Goal: Task Accomplishment & Management: Use online tool/utility

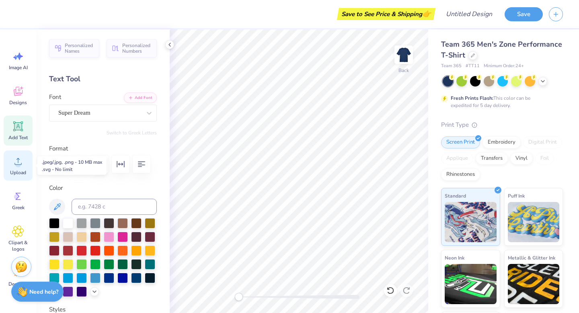
click at [18, 163] on circle at bounding box center [18, 165] width 6 height 6
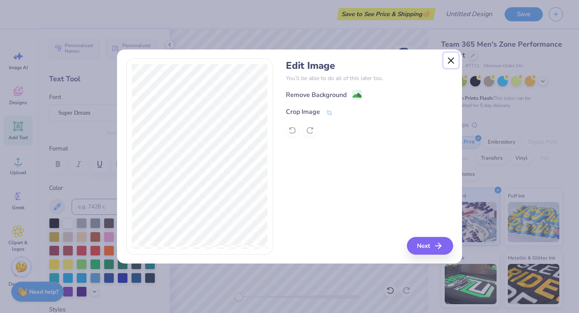
click at [449, 56] on button "Close" at bounding box center [451, 60] width 15 height 15
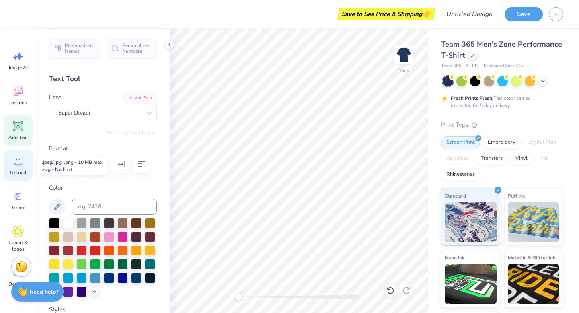
click at [21, 156] on icon at bounding box center [18, 161] width 12 height 12
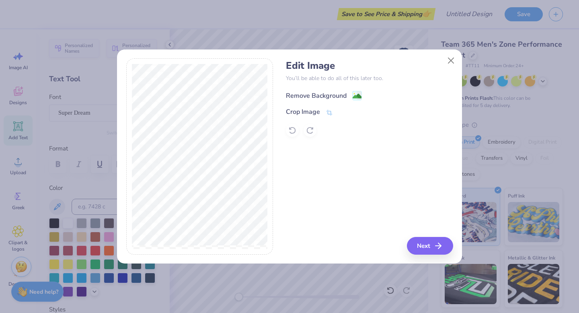
click at [344, 97] on div "Remove Background" at bounding box center [316, 96] width 61 height 10
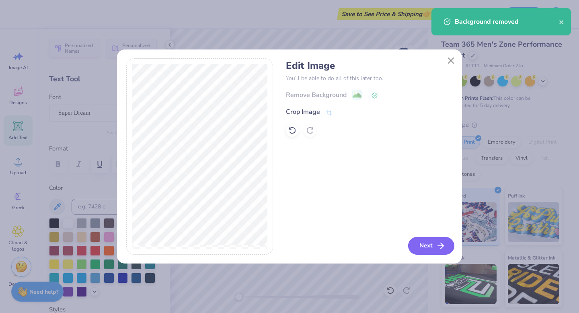
click at [426, 247] on button "Next" at bounding box center [431, 246] width 46 height 18
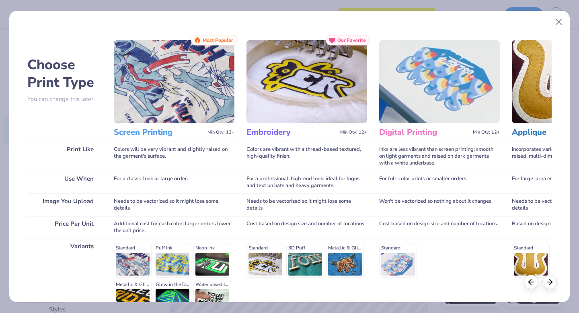
scroll to position [88, 0]
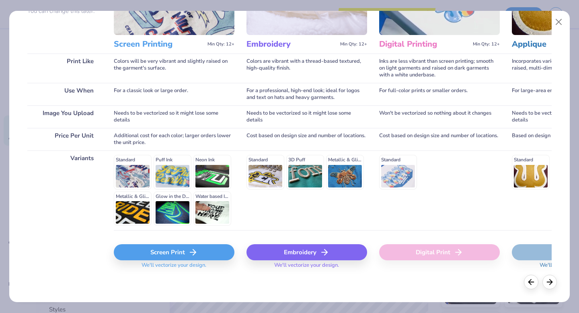
click at [182, 257] on div "Screen Print" at bounding box center [174, 252] width 121 height 16
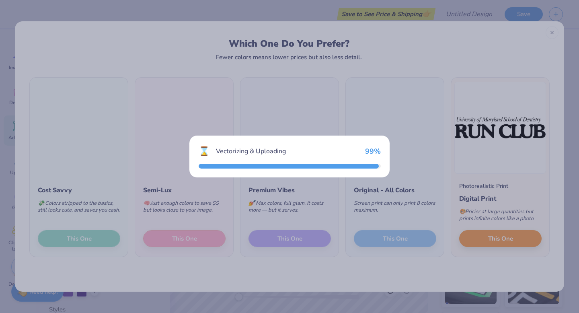
click at [406, 52] on div "⌛ Vectorizing & Uploading 99 %" at bounding box center [289, 156] width 579 height 313
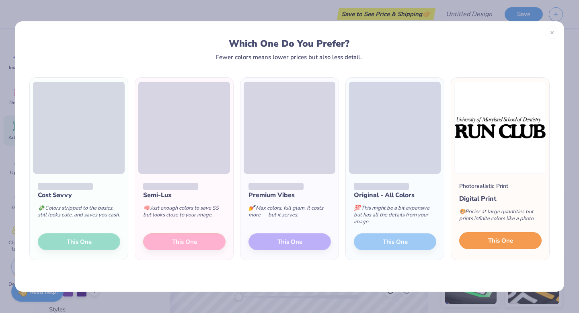
click at [517, 241] on button "This One" at bounding box center [500, 240] width 82 height 17
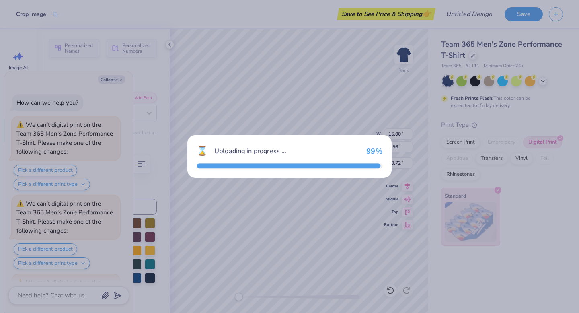
scroll to position [72, 0]
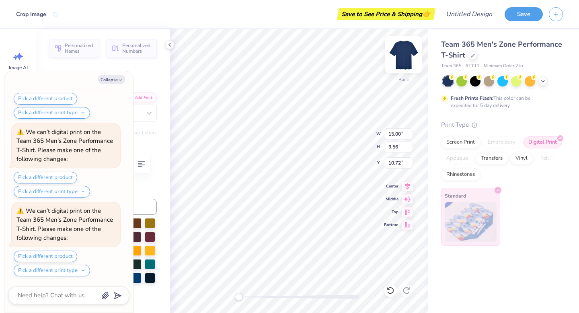
click at [407, 50] on img at bounding box center [404, 55] width 32 height 32
click at [397, 58] on img at bounding box center [404, 55] width 32 height 32
click at [396, 56] on img at bounding box center [404, 55] width 32 height 32
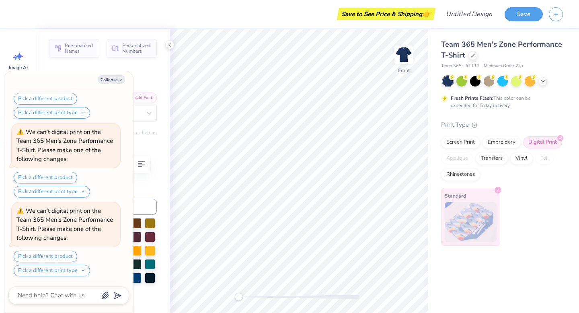
scroll to position [860, 0]
click at [144, 82] on div "Text Tool" at bounding box center [103, 79] width 108 height 11
click at [118, 78] on icon "button" at bounding box center [120, 80] width 5 height 5
type textarea "x"
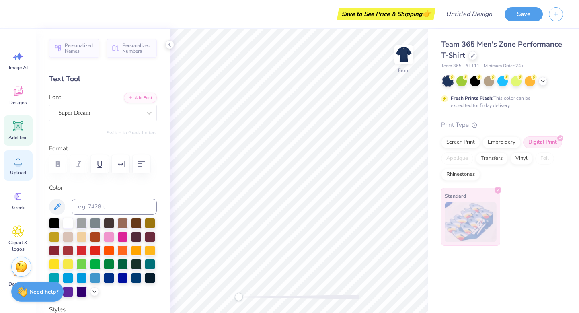
click at [20, 155] on icon at bounding box center [18, 161] width 12 height 12
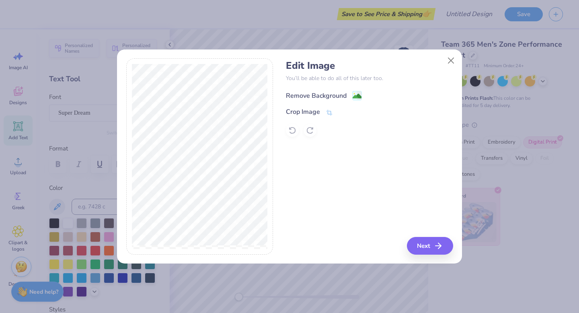
click at [350, 93] on div "Remove Background" at bounding box center [324, 96] width 76 height 10
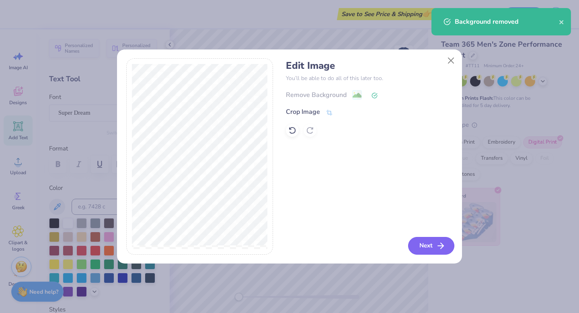
click at [428, 238] on button "Next" at bounding box center [431, 246] width 46 height 18
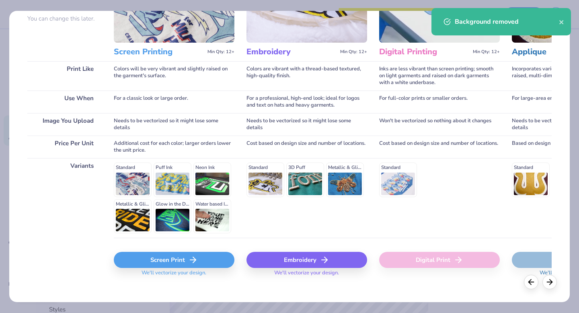
scroll to position [88, 0]
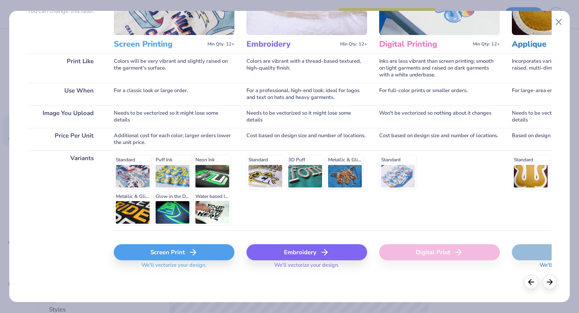
click at [219, 251] on div "Screen Print" at bounding box center [174, 252] width 121 height 16
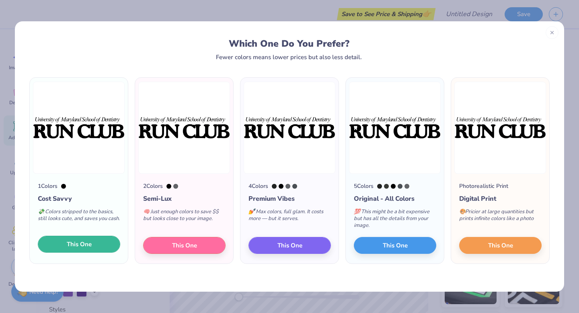
click at [99, 243] on button "This One" at bounding box center [79, 244] width 82 height 17
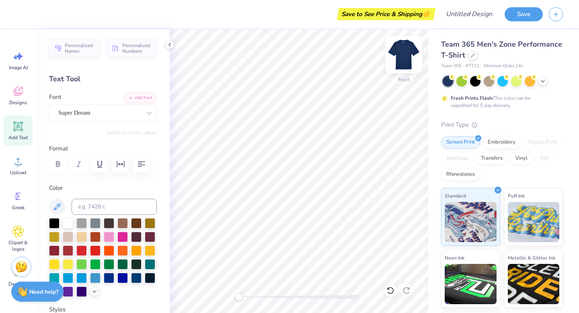
click at [409, 54] on img at bounding box center [404, 55] width 32 height 32
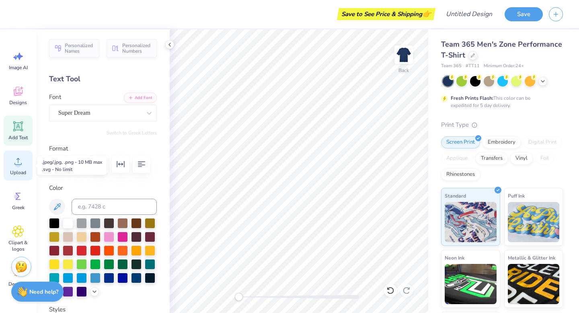
click at [17, 162] on icon at bounding box center [18, 161] width 12 height 12
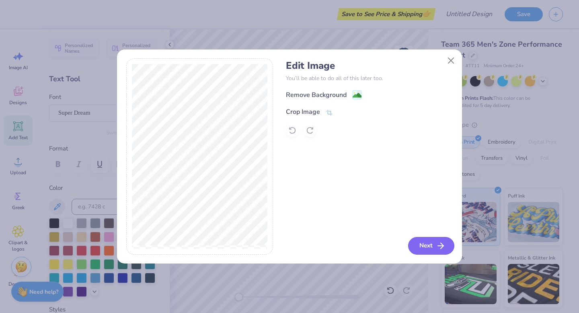
click at [430, 245] on button "Next" at bounding box center [431, 246] width 46 height 18
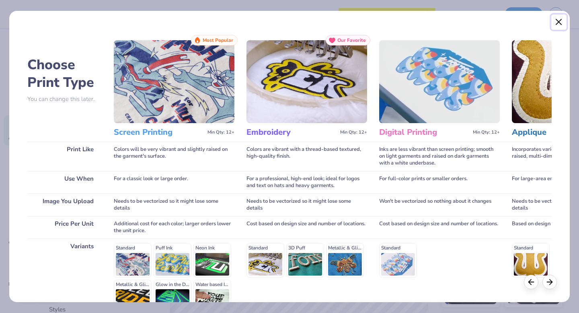
click at [558, 21] on button "Close" at bounding box center [559, 21] width 15 height 15
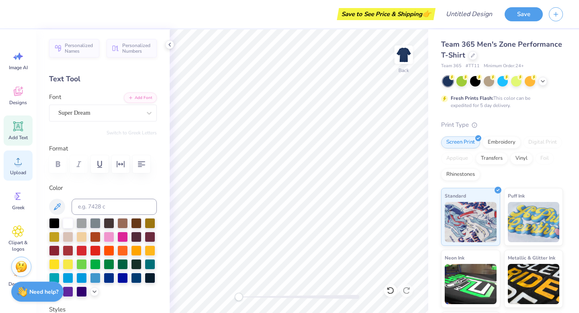
click at [19, 169] on div "Upload" at bounding box center [18, 165] width 29 height 30
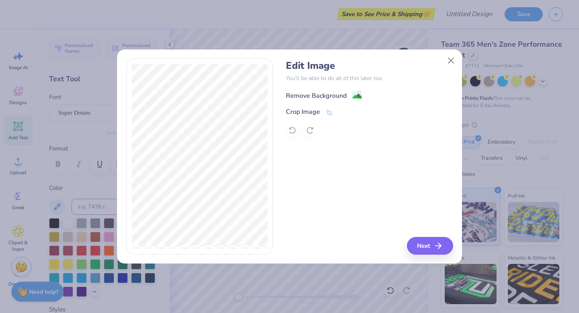
click at [313, 94] on div "Remove Background" at bounding box center [316, 96] width 61 height 10
click at [454, 57] on button "Close" at bounding box center [451, 60] width 15 height 15
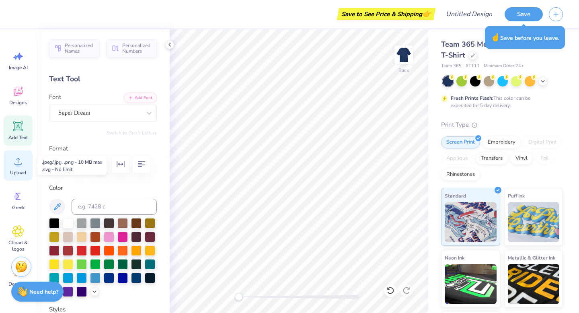
click at [20, 166] on icon at bounding box center [18, 161] width 12 height 12
click at [19, 167] on circle at bounding box center [18, 165] width 6 height 6
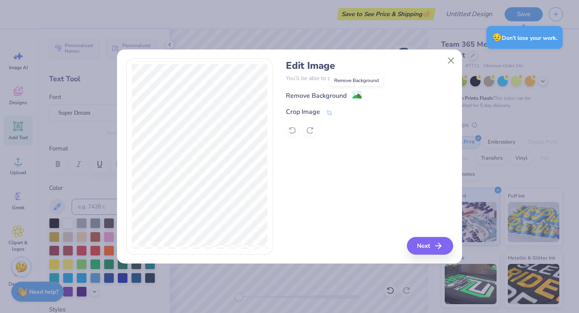
click at [354, 94] on image at bounding box center [357, 96] width 9 height 9
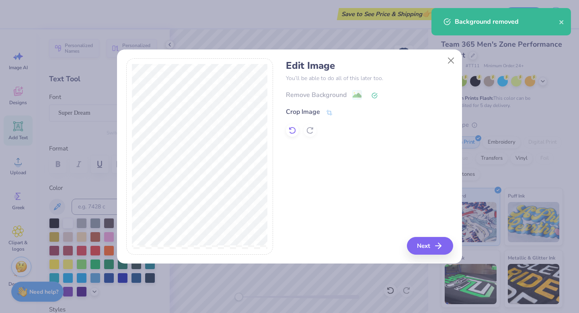
click at [295, 126] on icon at bounding box center [292, 130] width 8 height 8
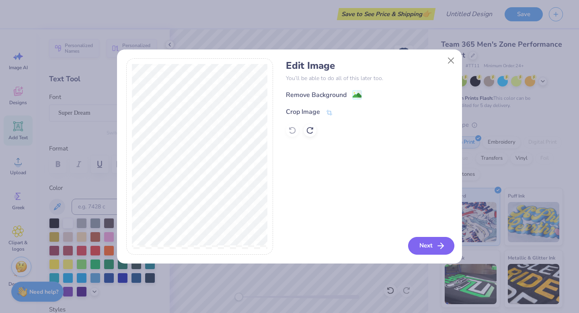
click at [425, 242] on button "Next" at bounding box center [431, 246] width 46 height 18
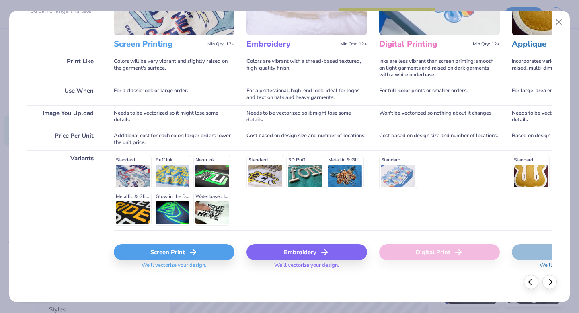
click at [166, 254] on div "Screen Print" at bounding box center [174, 252] width 121 height 16
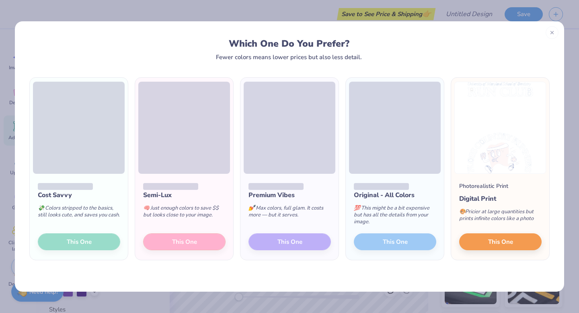
click at [85, 247] on div "Cost Savvy 💸 Colors stripped to the basics, still looks cute, and saves you cas…" at bounding box center [79, 217] width 98 height 86
click at [105, 182] on div at bounding box center [79, 186] width 82 height 8
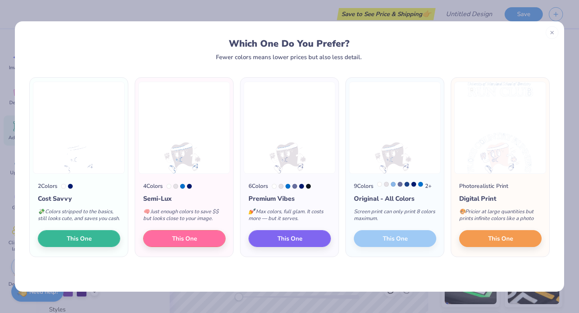
click at [64, 187] on div at bounding box center [63, 186] width 5 height 5
click at [81, 242] on span "This One" at bounding box center [79, 237] width 25 height 9
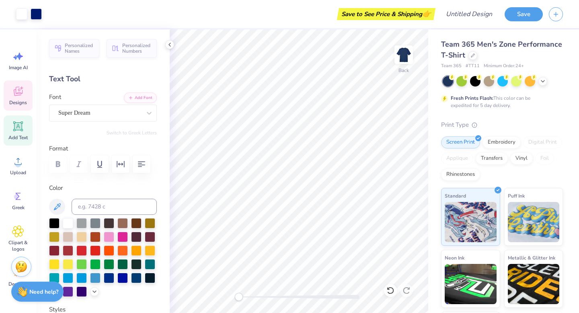
click at [16, 94] on icon at bounding box center [18, 92] width 8 height 6
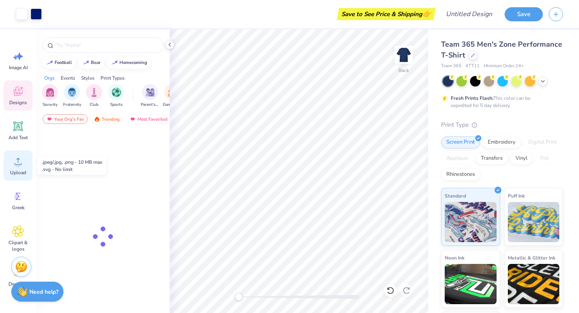
click at [22, 169] on div "Upload" at bounding box center [18, 165] width 29 height 30
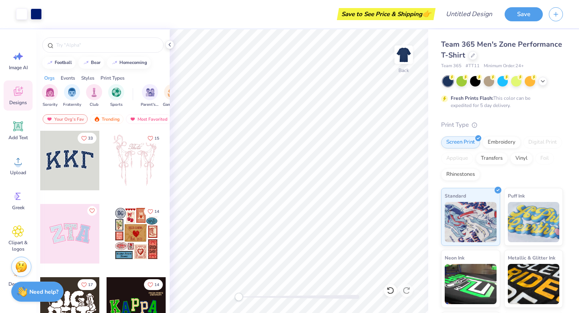
click at [359, 296] on div "Back" at bounding box center [299, 171] width 259 height 284
type input "5.61"
type input "3.71"
type input "13.66"
type input "12.62"
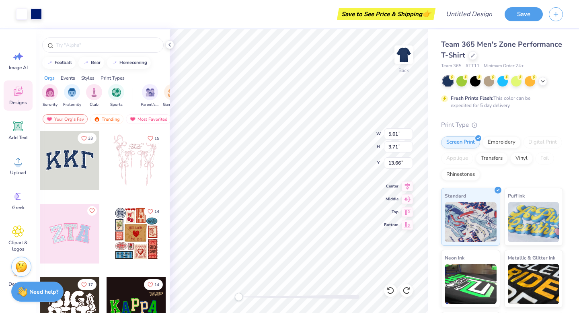
type input "7.99"
type input "1.92"
type input "5.26"
type input "3.48"
type input "2.07"
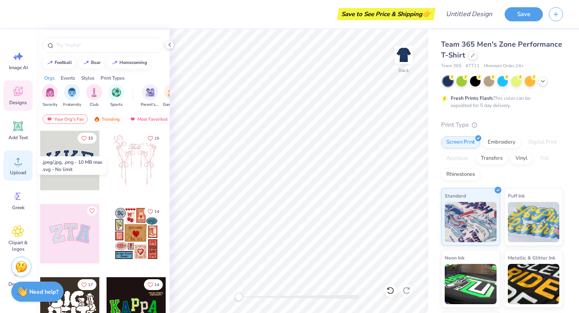
click at [19, 159] on icon at bounding box center [18, 161] width 12 height 12
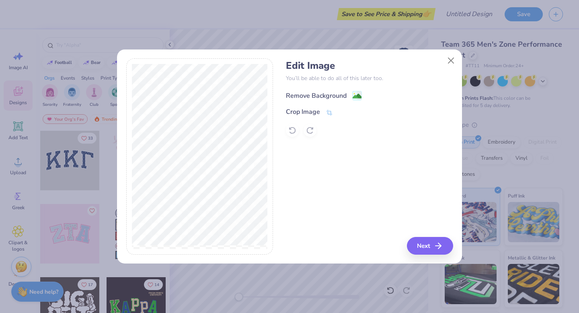
click at [332, 91] on div "Remove Background" at bounding box center [316, 96] width 61 height 10
